Goal: Task Accomplishment & Management: Use online tool/utility

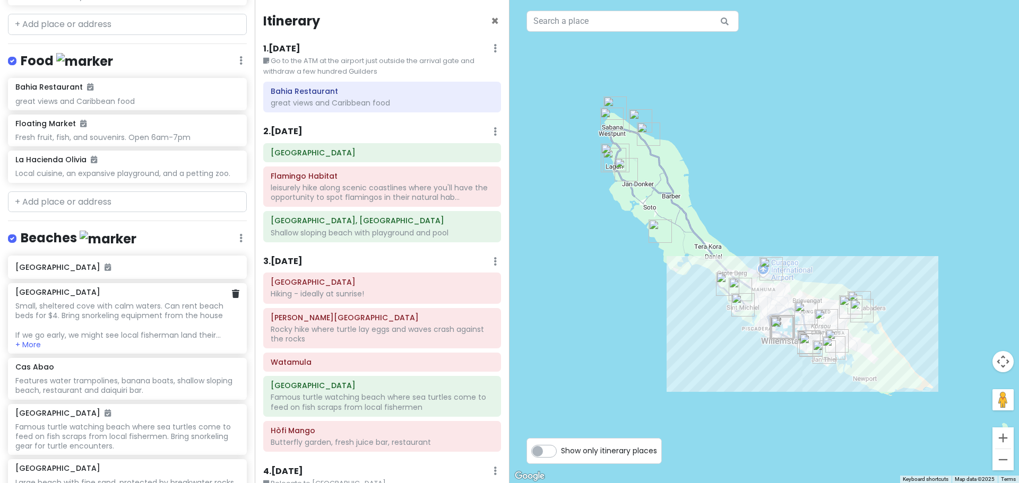
scroll to position [1008, 0]
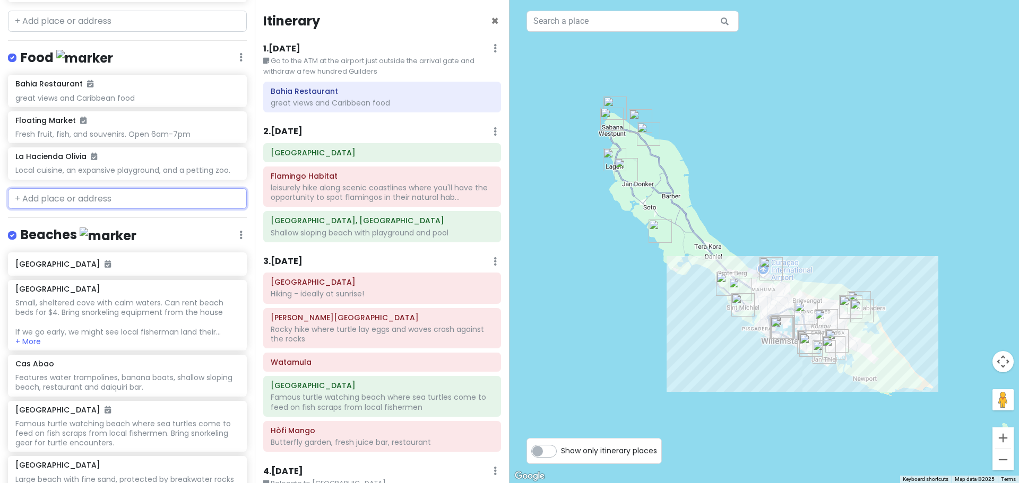
click at [65, 188] on input "text" at bounding box center [127, 198] width 239 height 21
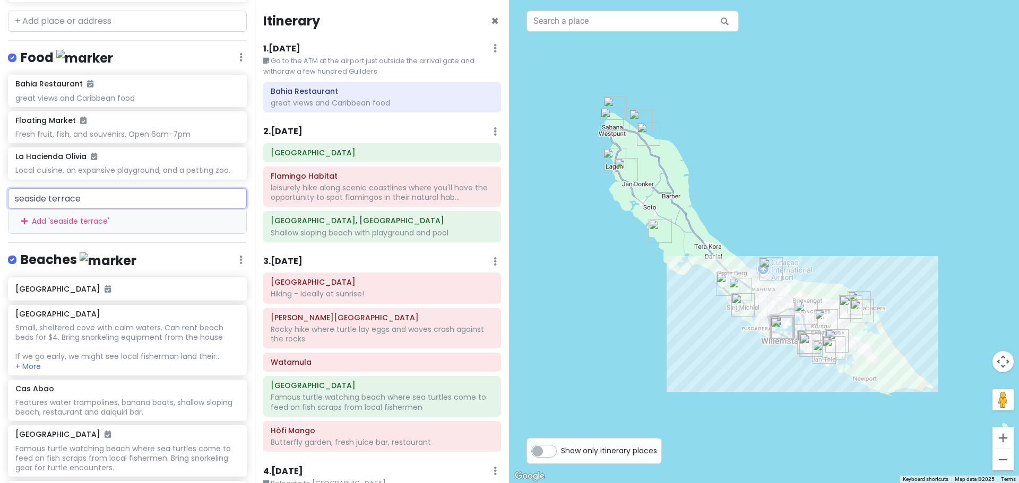
type input "seaside terrace"
click at [571, 14] on input "text" at bounding box center [632, 21] width 212 height 21
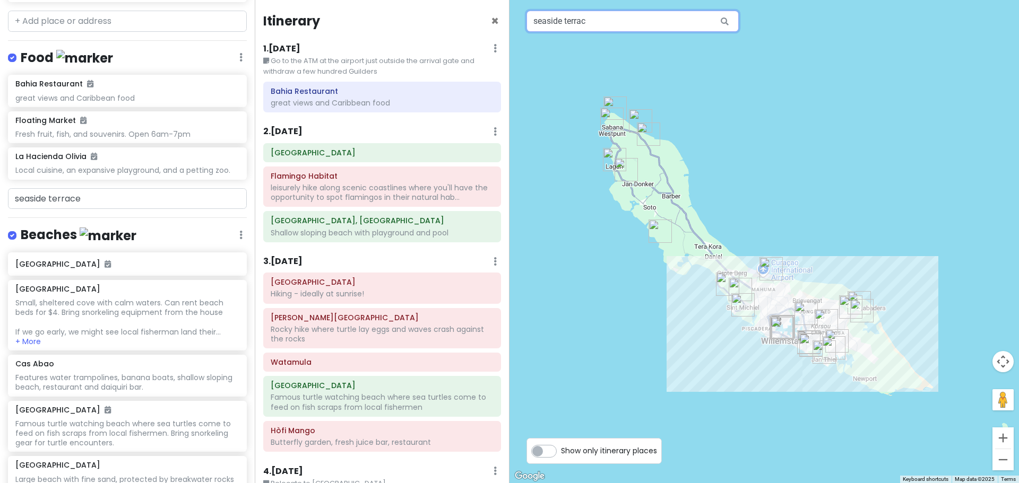
type input "seaside terrace"
click at [104, 188] on input "seaside terrace" at bounding box center [127, 198] width 239 height 21
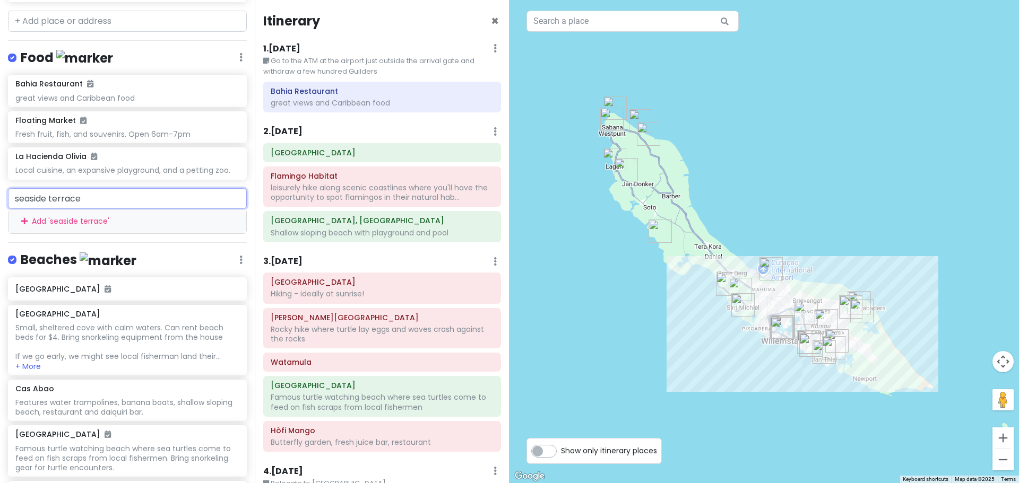
type input "seaside"
type input "sea side terrace"
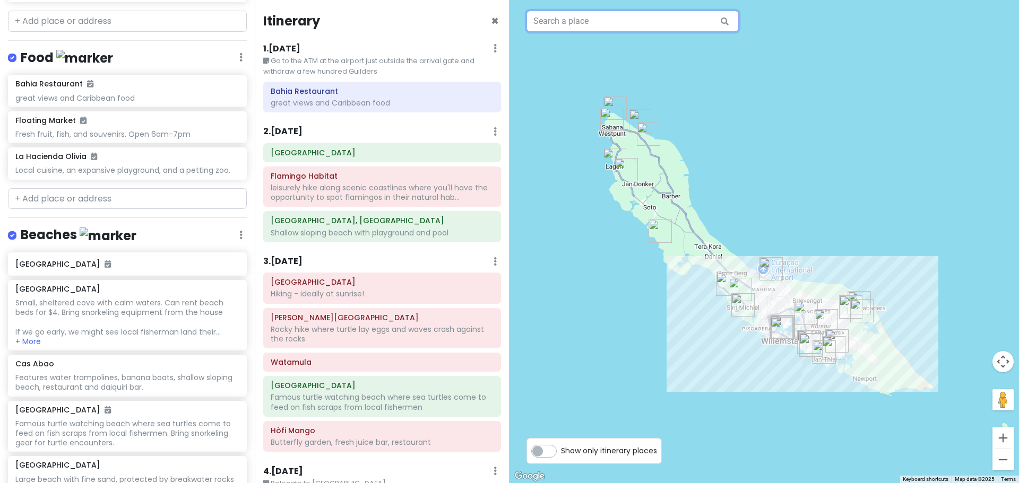
click at [600, 20] on input "text" at bounding box center [632, 21] width 212 height 21
type input "sea side terrace"
click at [176, 188] on input "text" at bounding box center [127, 198] width 239 height 21
paste input "Dr Martin Luther King Blvd, Willemstad, Curaçao, Curaçao"
type input "Dr Martin Luther King Blvd, Willemstad, Curaçao, Curaçao"
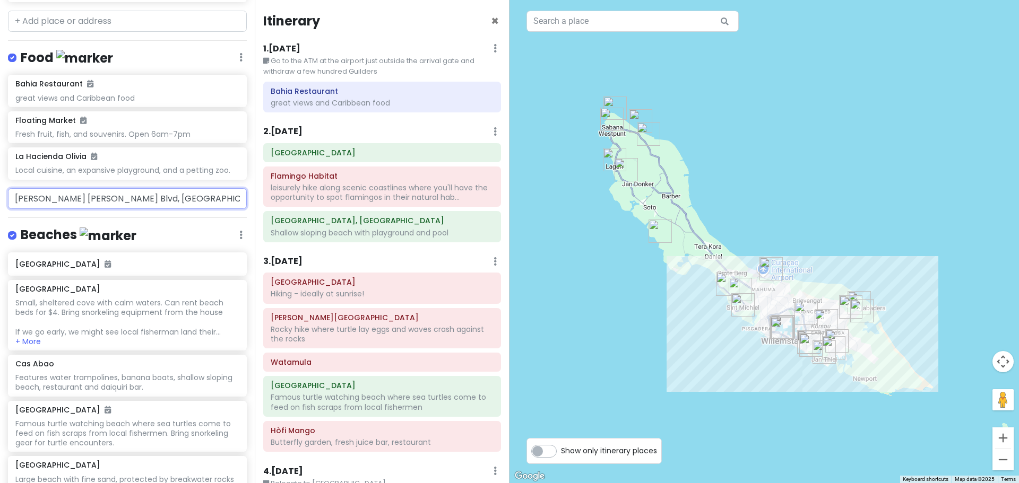
scroll to position [0, 24]
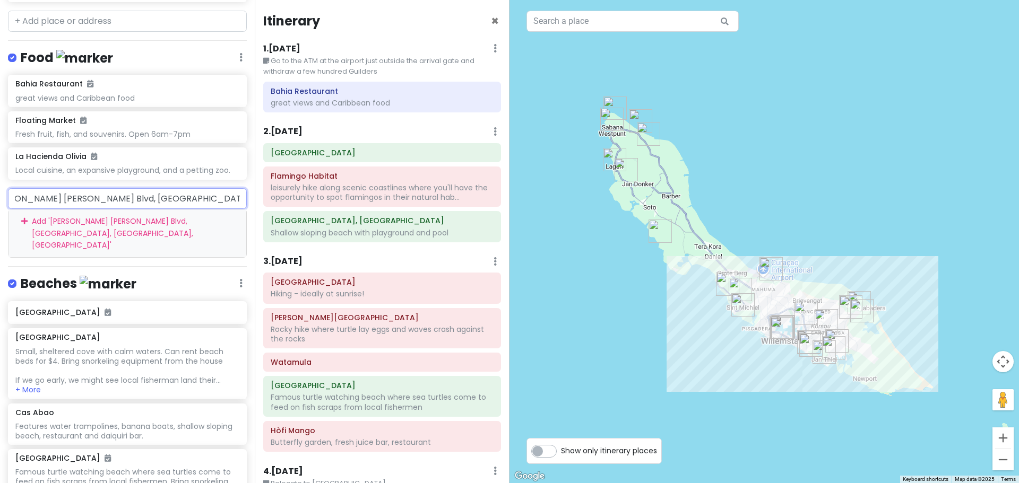
click at [185, 210] on div "Add ' Dr Martin Luther King Blvd, Willemstad, Curaçao, Curaçao '" at bounding box center [127, 234] width 238 height 48
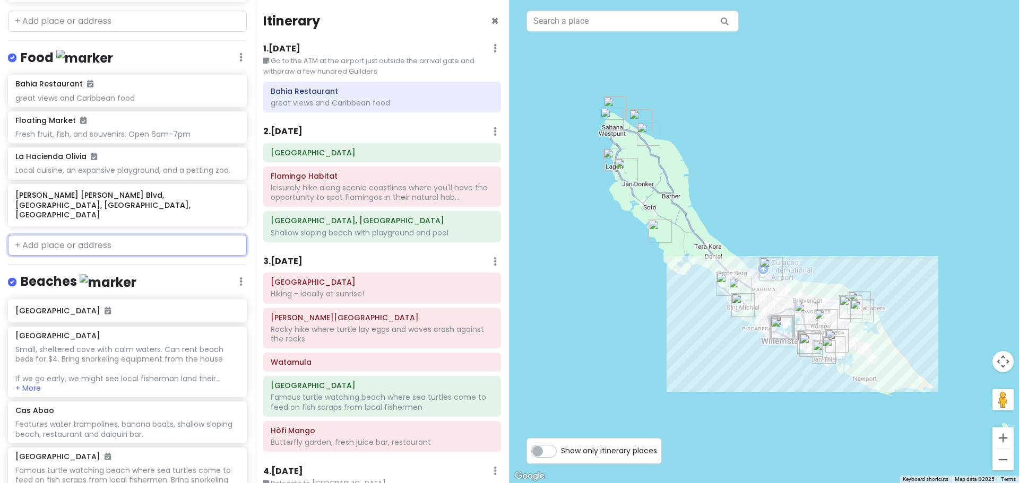
scroll to position [0, 0]
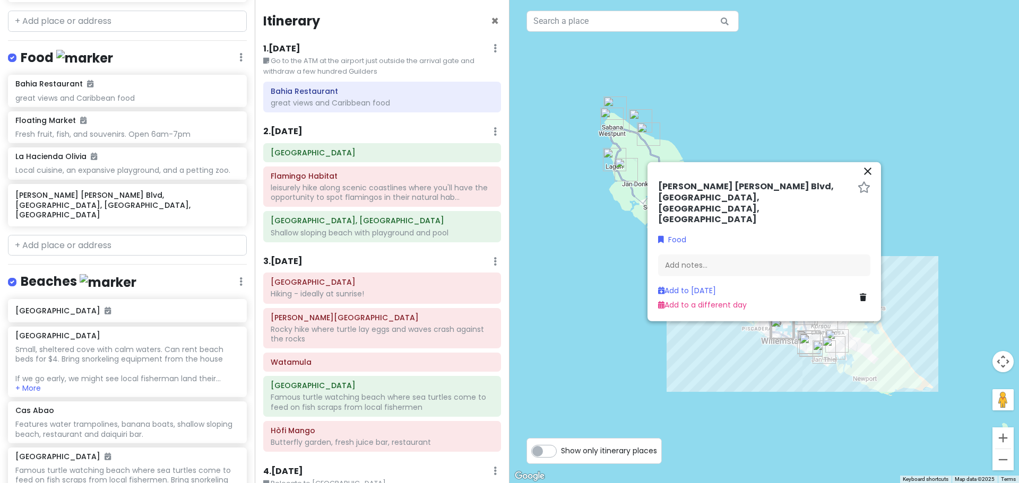
click at [766, 202] on h6 "Dr Martin Luther King Blvd, Willemstad, Curaçao, Curaçao" at bounding box center [755, 203] width 195 height 44
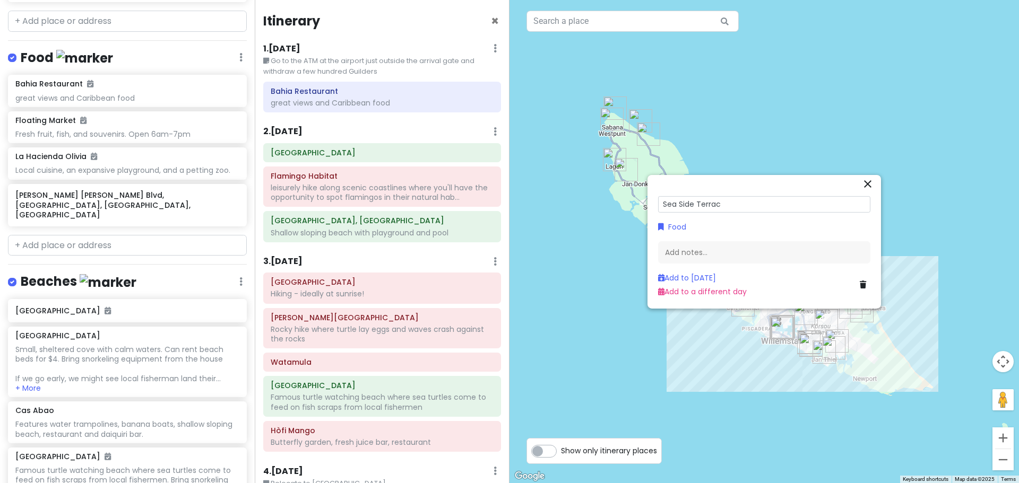
type input "Sea Side Terrace"
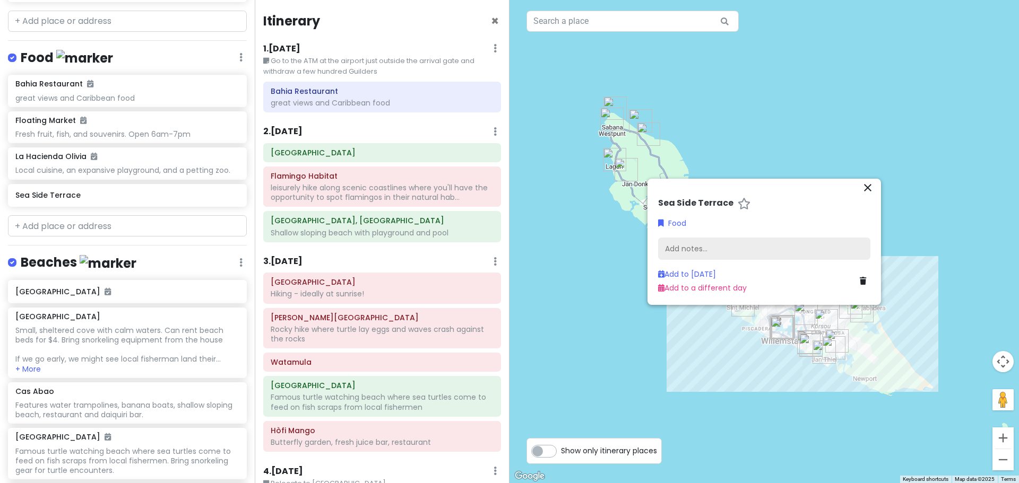
click at [713, 243] on div "Add notes..." at bounding box center [764, 249] width 212 height 22
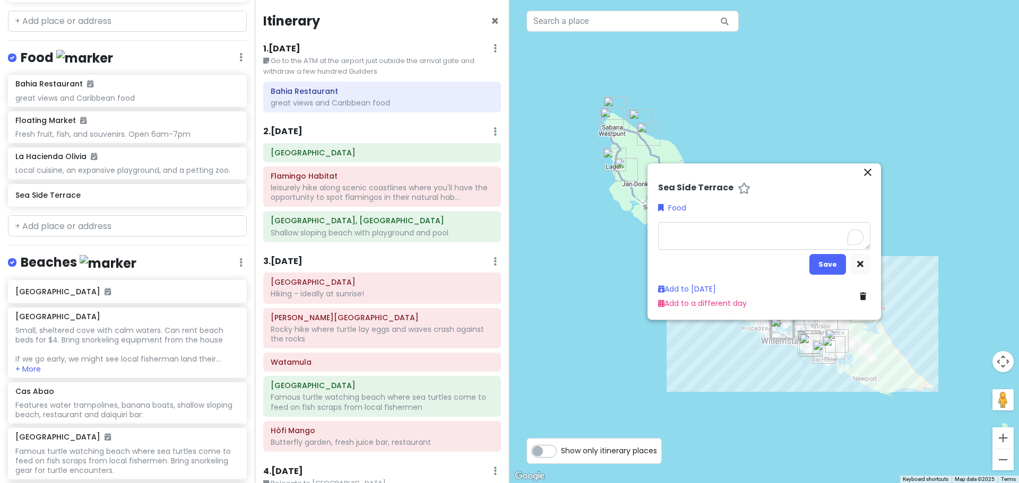
type textarea "x"
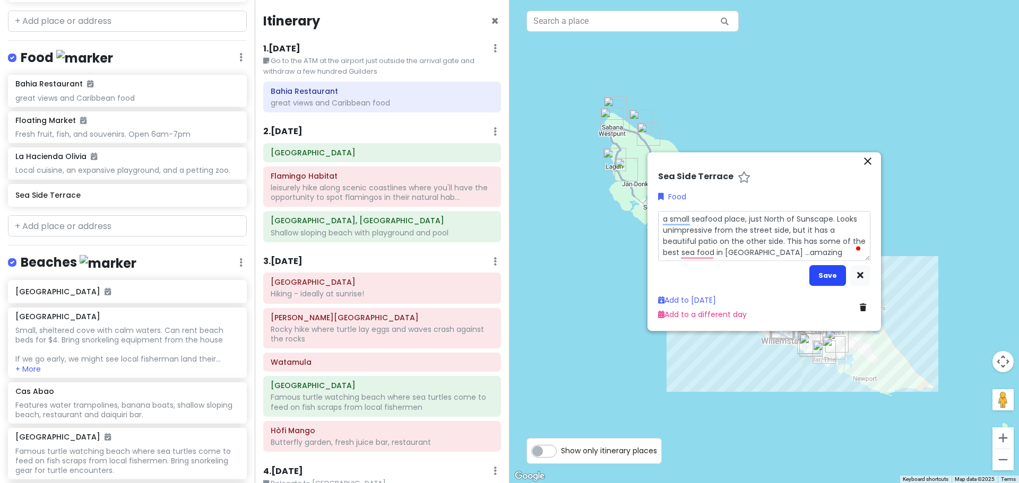
type textarea "a small seafood place, just North of Sunscape. Looks unimpressive from the stre…"
click at [832, 276] on button "Save" at bounding box center [827, 275] width 37 height 21
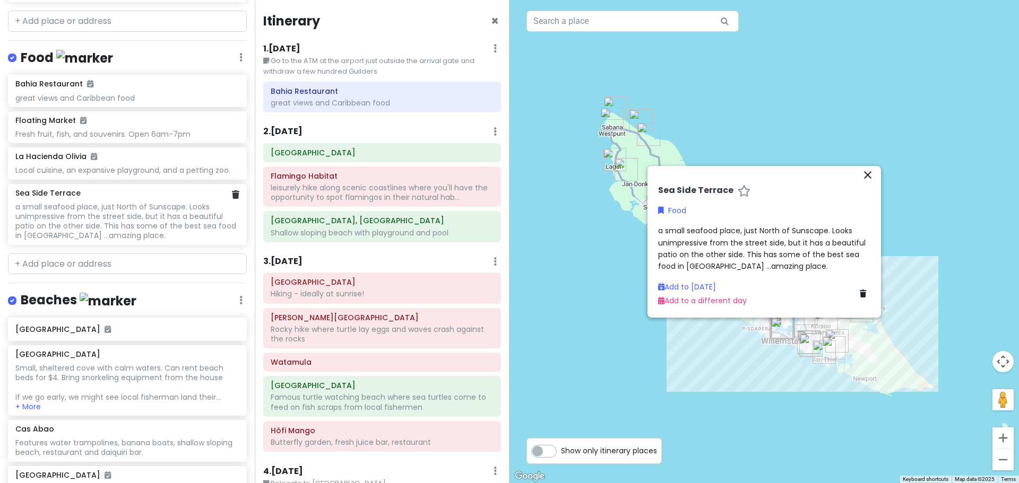
click at [122, 202] on div "a small seafood place, just North of Sunscape. Looks unimpressive from the stre…" at bounding box center [126, 221] width 223 height 39
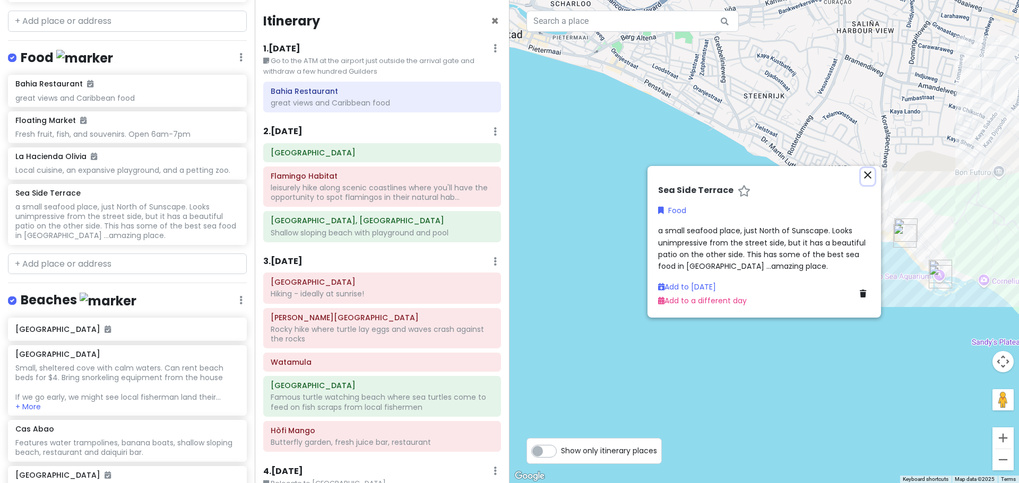
click at [866, 172] on icon "close" at bounding box center [867, 175] width 13 height 13
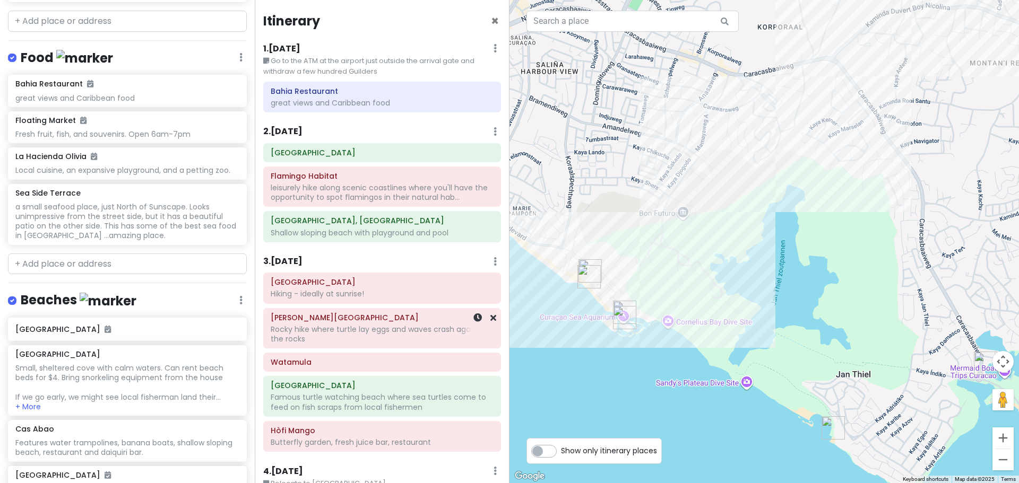
drag, startPoint x: 753, startPoint y: 285, endPoint x: 494, endPoint y: 318, distance: 260.5
click at [494, 318] on div "Curaçao 2026 Private Change Dates Make a Copy Delete Trip Go Pro ⚡️ Give Feedba…" at bounding box center [509, 241] width 1019 height 483
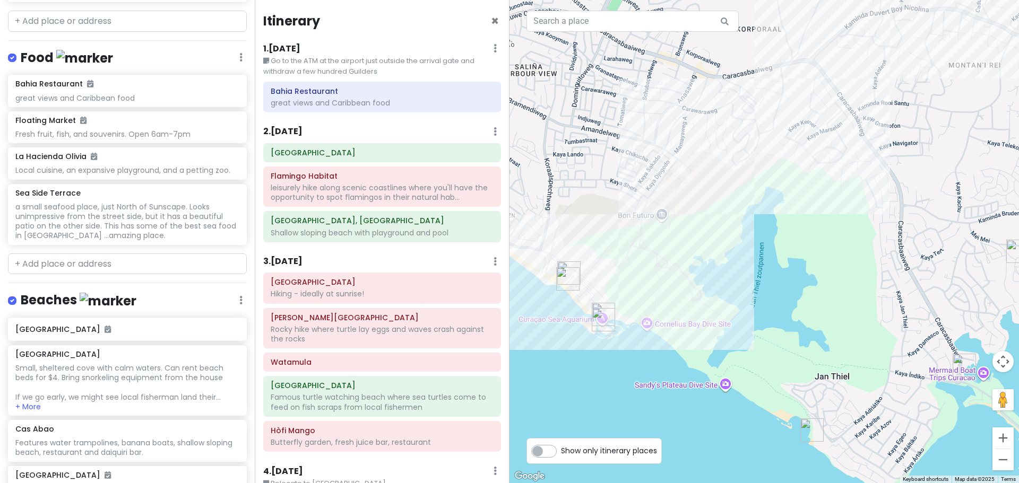
click at [566, 276] on img "Mambo Beach" at bounding box center [567, 278] width 23 height 23
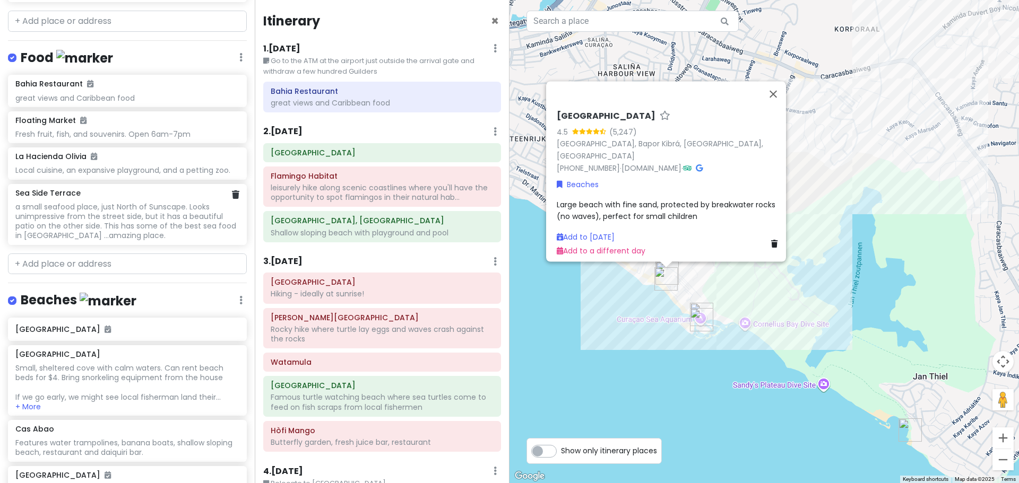
click at [130, 202] on div "a small seafood place, just North of Sunscape. Looks unimpressive from the stre…" at bounding box center [126, 221] width 223 height 39
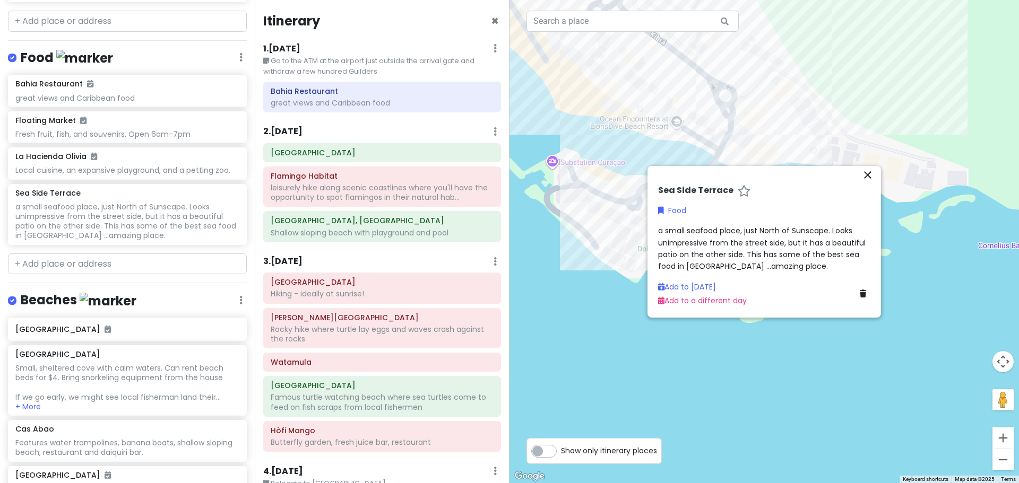
drag, startPoint x: 605, startPoint y: 137, endPoint x: 1028, endPoint y: 269, distance: 443.0
click at [1018, 269] on html "Curaçao 2026 Private Change Dates Make a Copy Delete Trip Go Pro ⚡️ Give Feedba…" at bounding box center [509, 241] width 1019 height 483
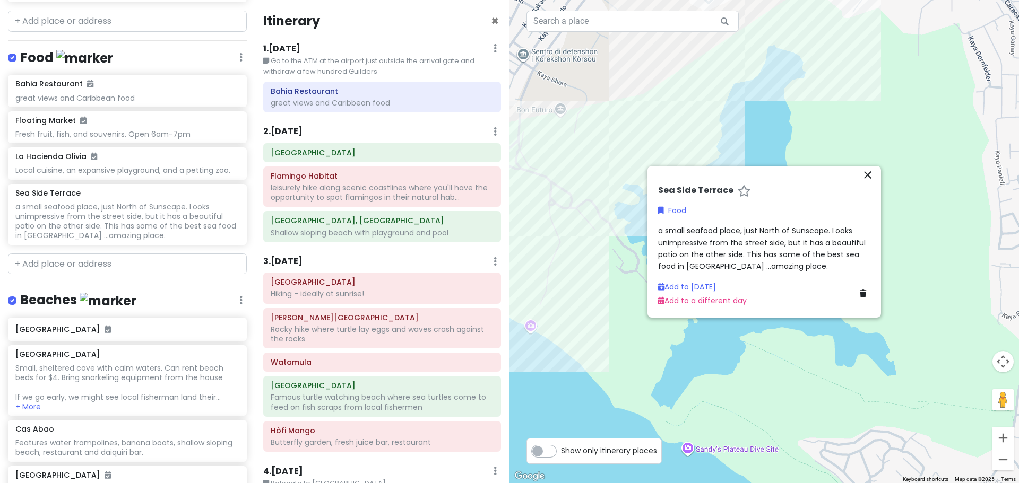
drag, startPoint x: 864, startPoint y: 161, endPoint x: 544, endPoint y: 298, distance: 347.3
click at [544, 298] on div "To navigate, press the arrow keys." at bounding box center [763, 241] width 509 height 483
click at [874, 174] on div "close Sea Side Terrace Food a small seafood place, just North of Sunscape. Look…" at bounding box center [763, 242] width 233 height 152
click at [565, 11] on input "text" at bounding box center [632, 21] width 212 height 21
click at [864, 172] on icon "close" at bounding box center [867, 175] width 13 height 13
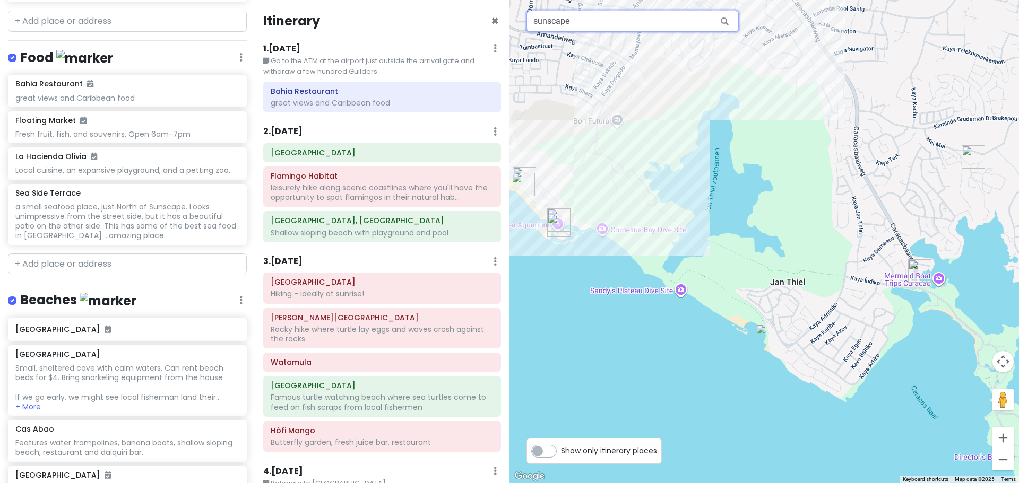
click at [600, 27] on input "sunscape" at bounding box center [632, 21] width 212 height 21
type input "sunscape"
type input "briso do mar"
type input "pop's place"
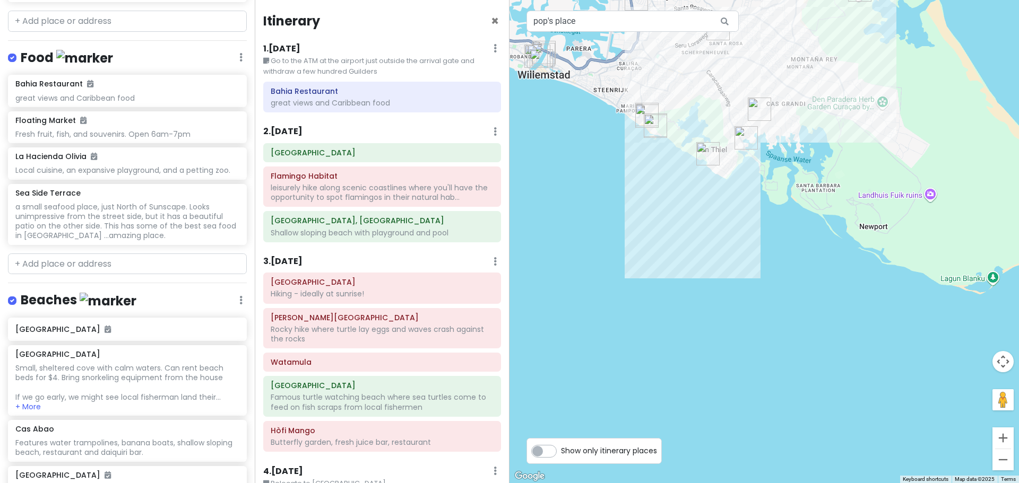
click at [626, 194] on div "To navigate, press the arrow keys." at bounding box center [763, 241] width 509 height 483
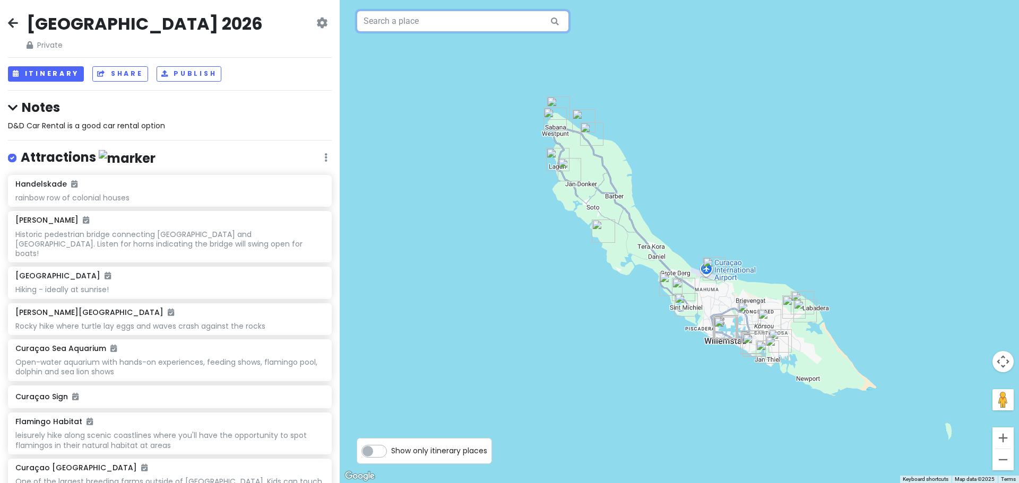
click at [501, 27] on input "text" at bounding box center [463, 21] width 212 height 21
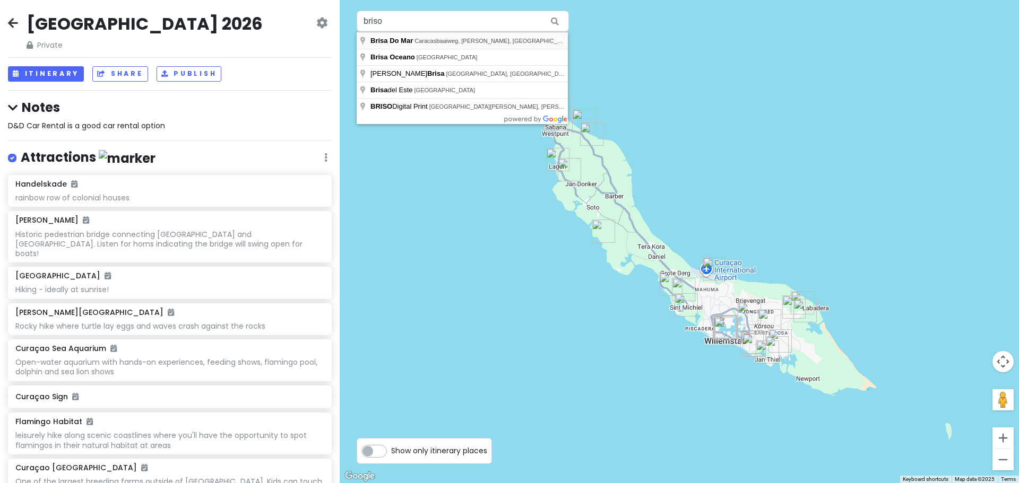
type input "Brisa Do Mar, Caracasbaaiweg, Jan Thiel, Curaçao"
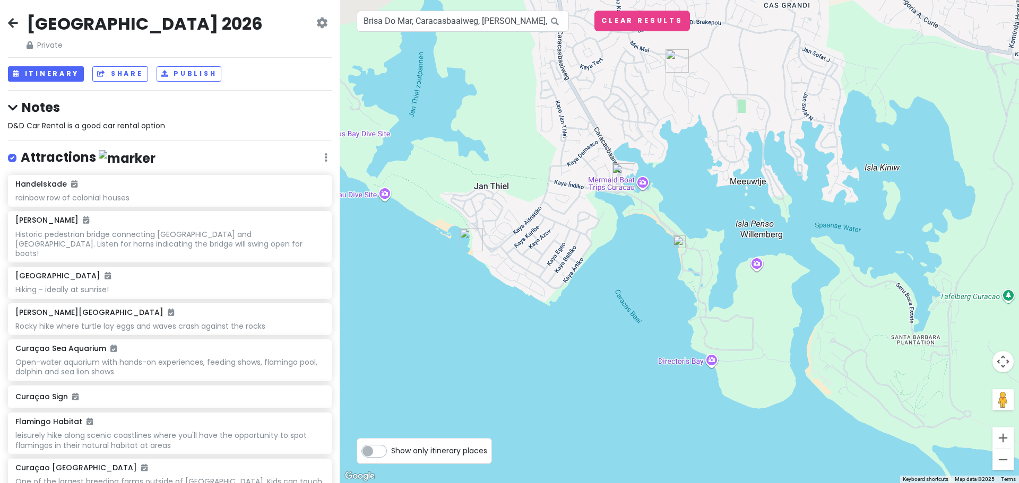
click at [680, 240] on img at bounding box center [679, 242] width 13 height 13
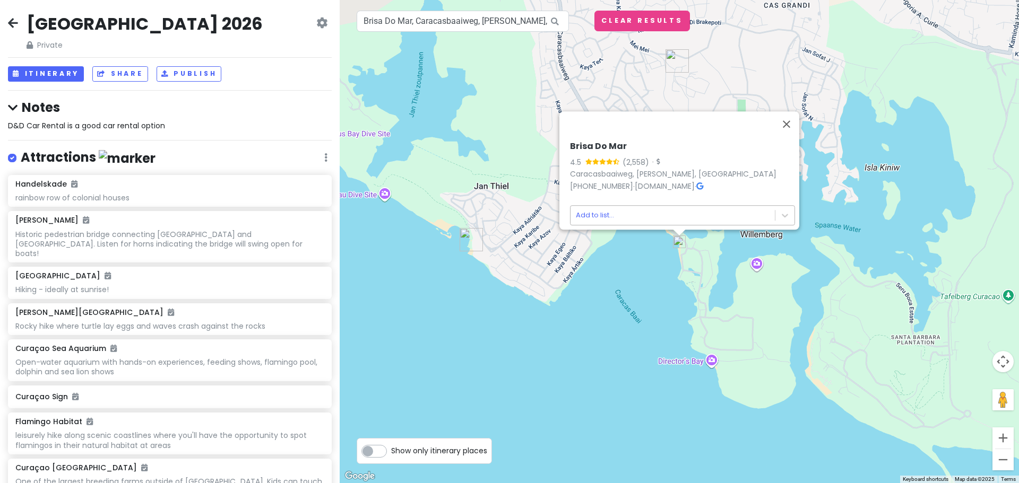
click at [666, 210] on body "Curaçao 2026 Private Change Dates Make a Copy Delete Trip Go Pro ⚡️ Give Feedba…" at bounding box center [509, 241] width 1019 height 483
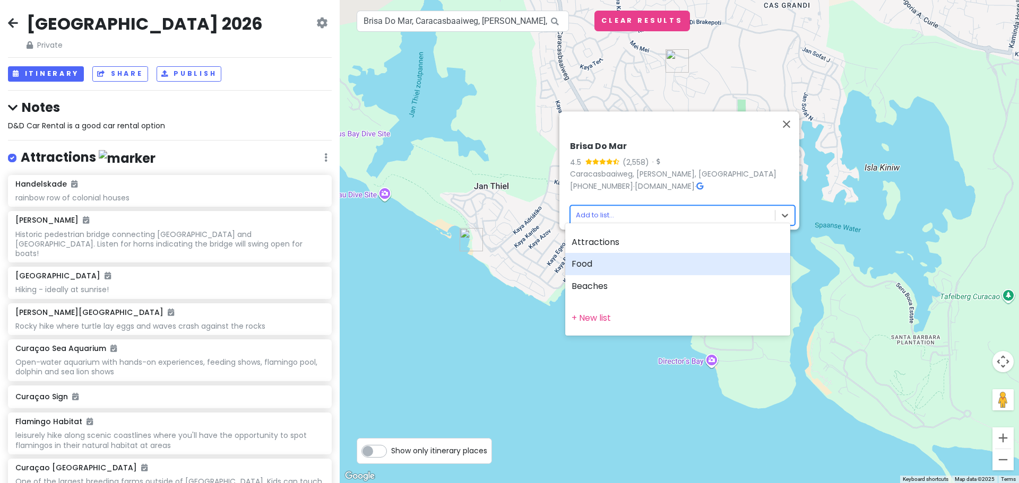
click at [612, 265] on div "Food" at bounding box center [677, 264] width 225 height 22
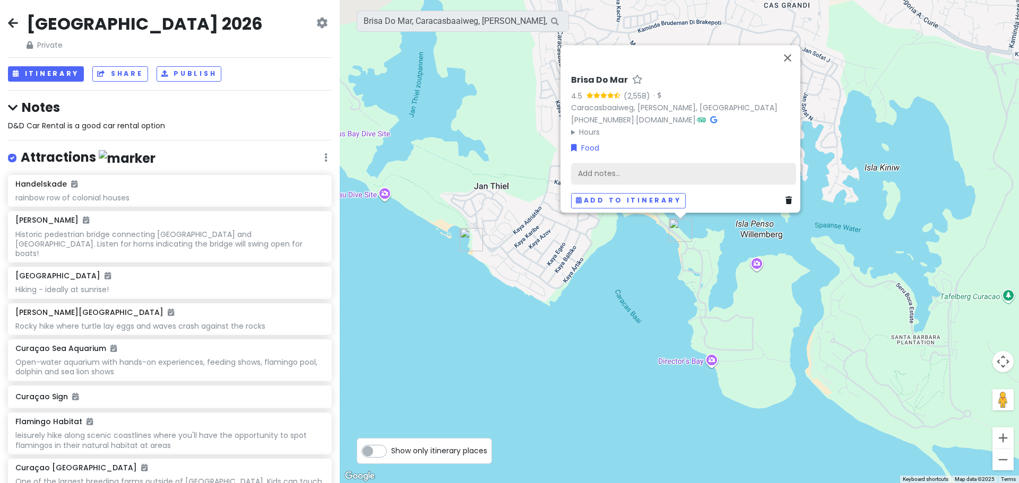
click at [642, 166] on div "Add notes..." at bounding box center [683, 173] width 225 height 22
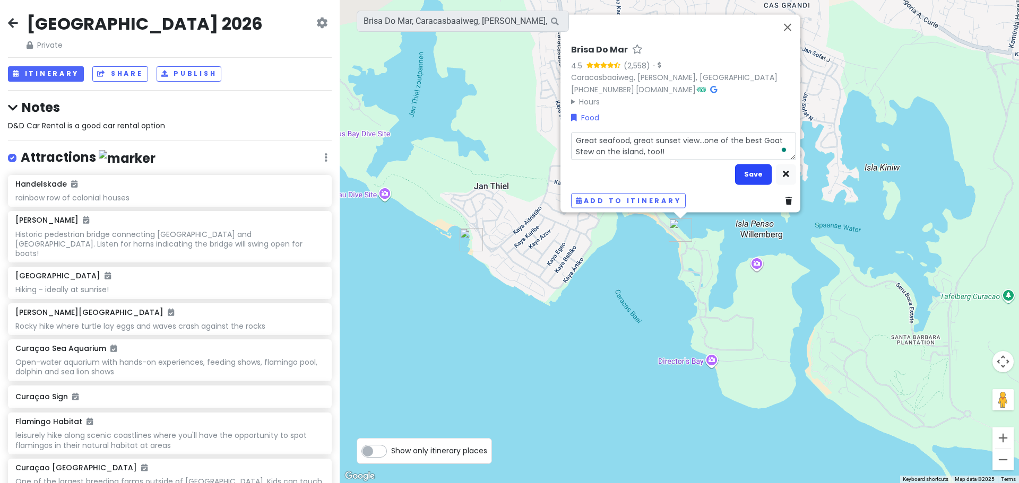
type textarea "Great seafood, great sunset view…one of the best Goat Stew on the island, too!!"
click at [741, 168] on button "Save" at bounding box center [753, 174] width 37 height 21
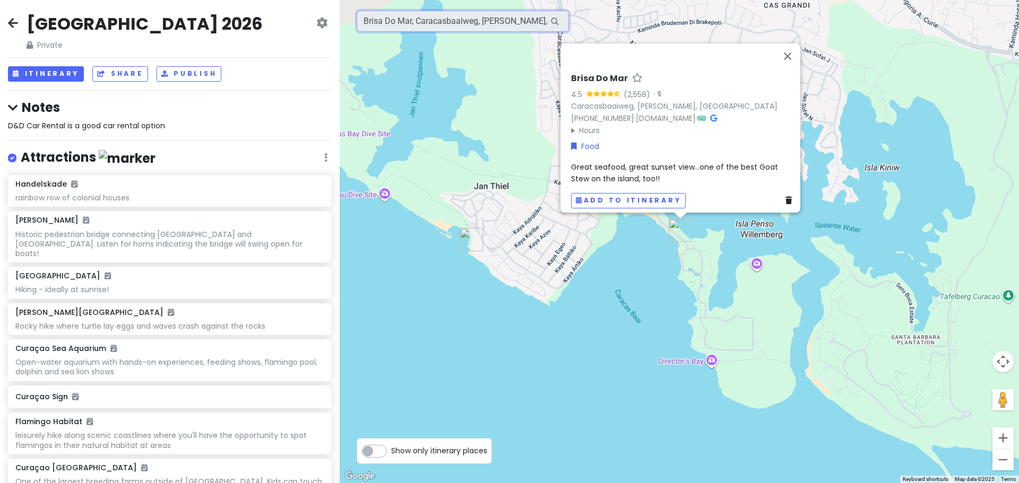
click at [496, 28] on input "Brisa Do Mar, Caracasbaaiweg, Jan Thiel, Curaçao" at bounding box center [463, 21] width 212 height 21
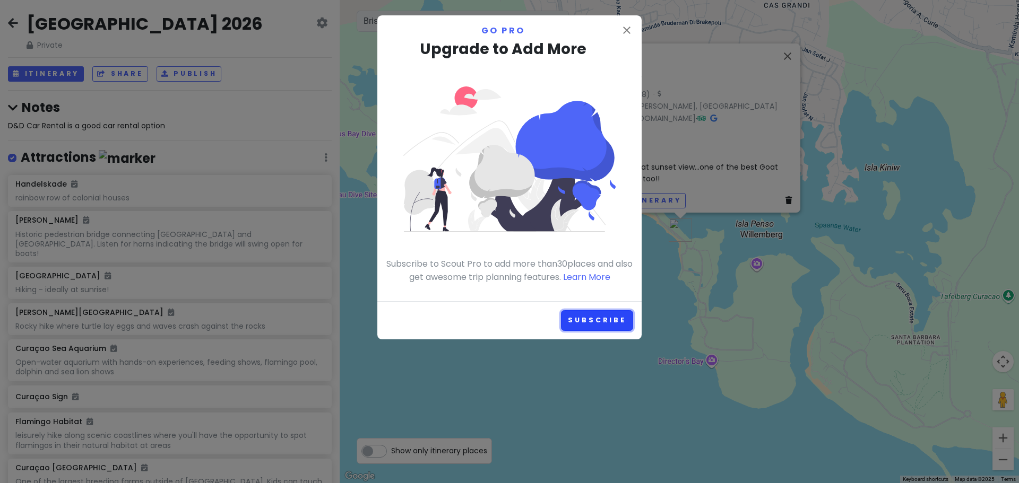
click at [611, 321] on link "Subscribe" at bounding box center [597, 320] width 72 height 21
click at [263, 204] on div "close Go Pro Upgrade to Add More Subscribe to Scout Pro to add more than 30 pla…" at bounding box center [509, 241] width 1019 height 483
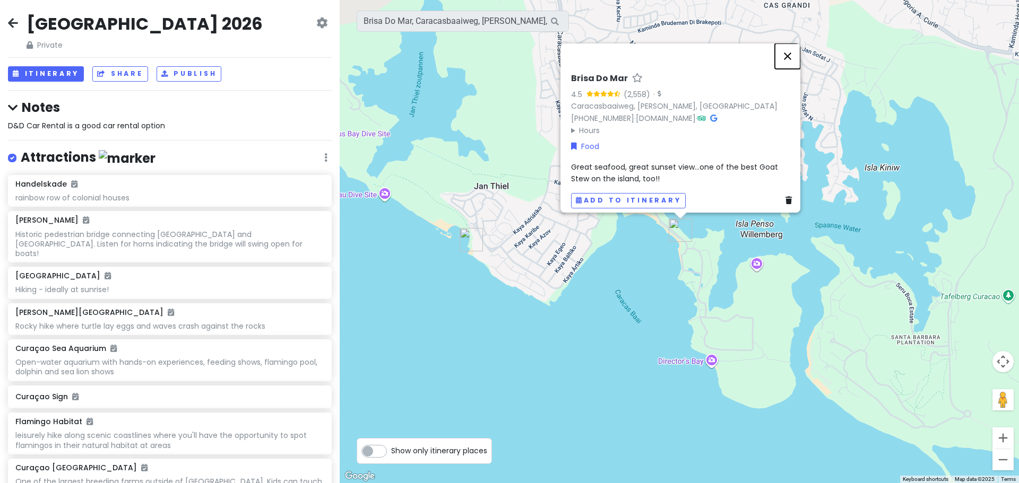
click at [800, 49] on button "Close" at bounding box center [787, 56] width 25 height 25
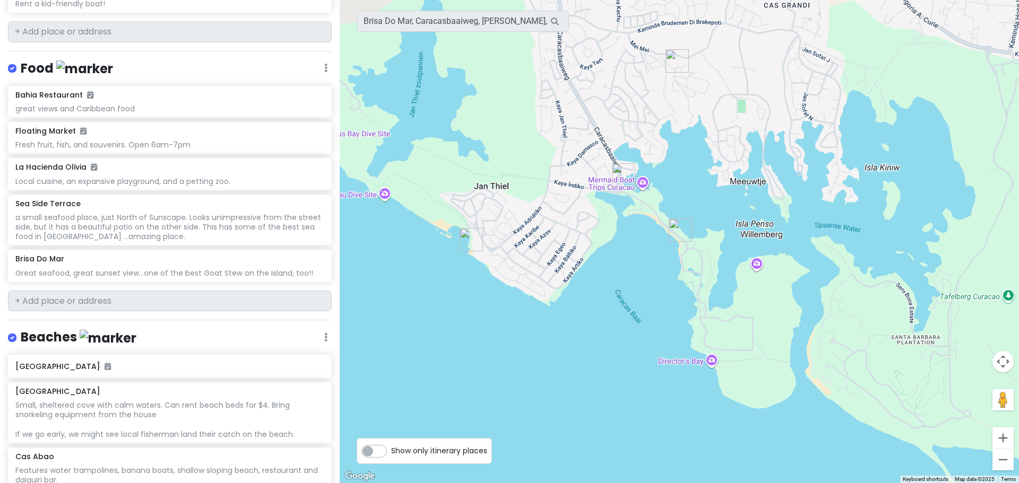
scroll to position [720, 0]
